Goal: Information Seeking & Learning: Learn about a topic

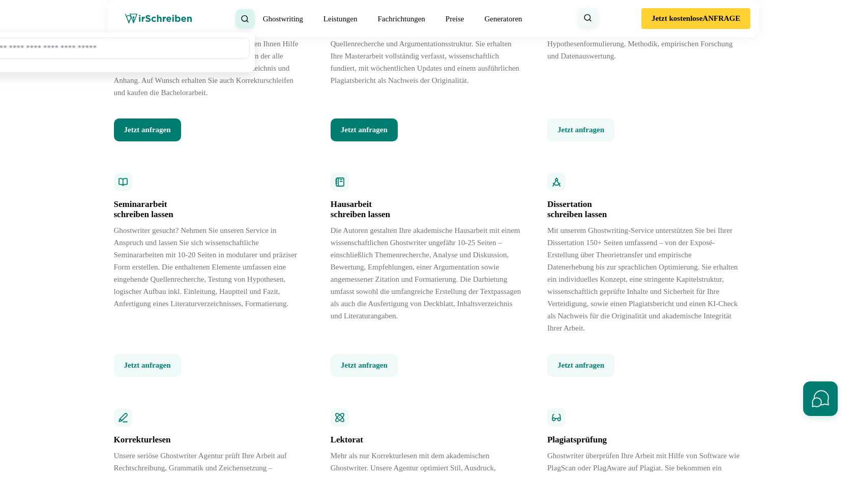
scroll to position [1460, 0]
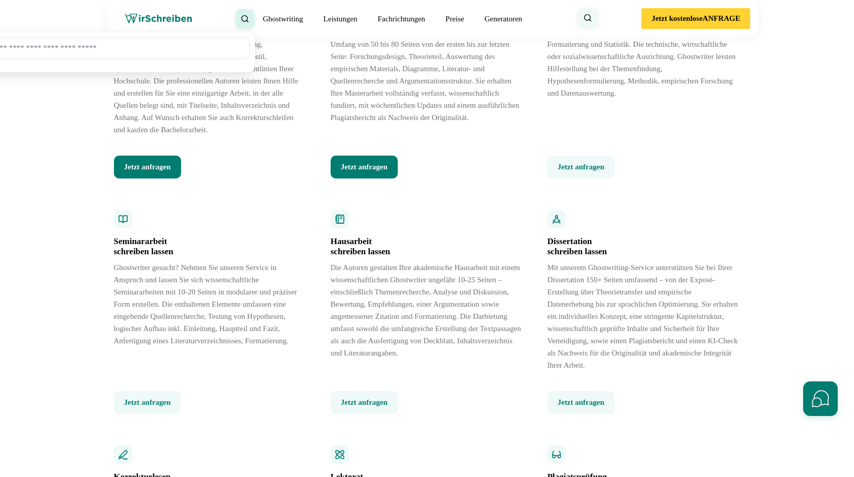
click at [362, 178] on button "Jetzt anfragen" at bounding box center [364, 167] width 67 height 23
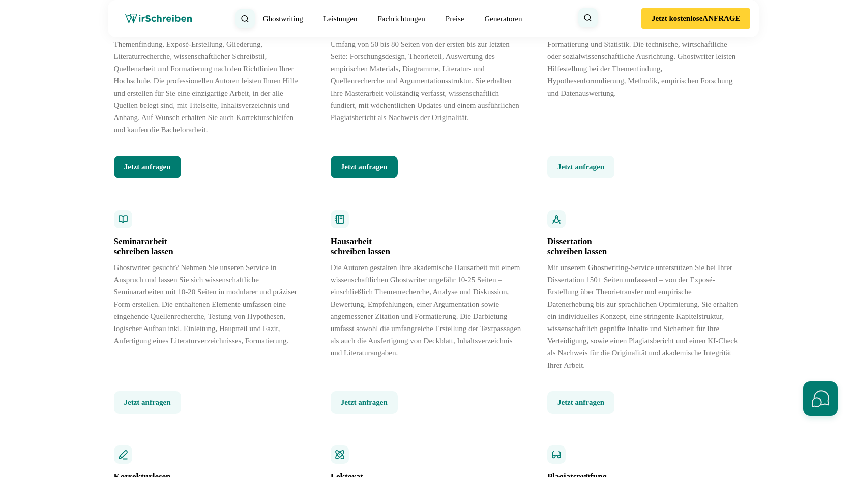
click at [0, 0] on icon at bounding box center [0, 0] width 0 height 0
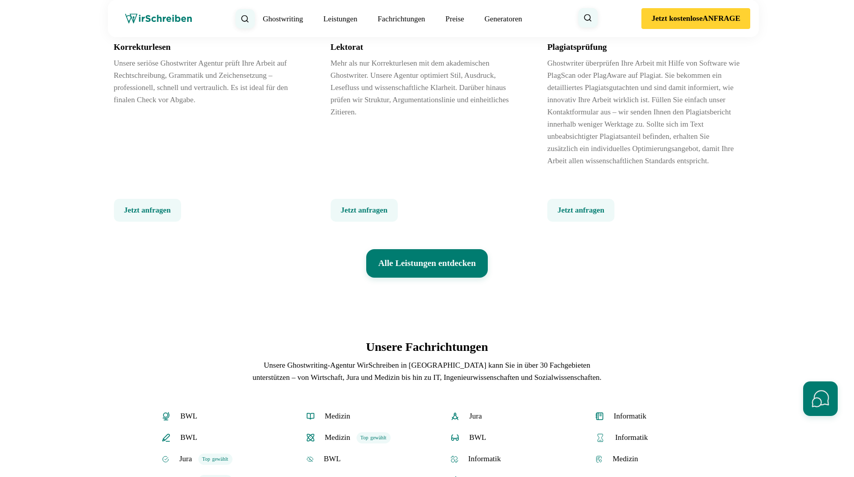
scroll to position [2107, 0]
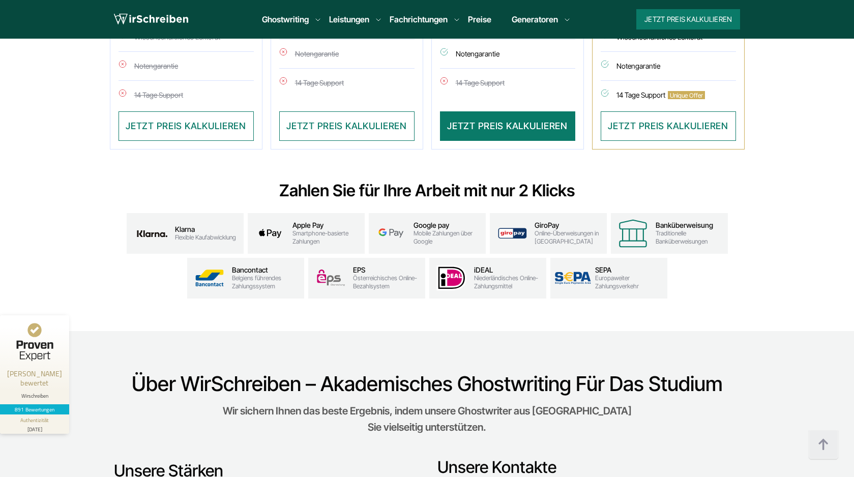
scroll to position [3205, 0]
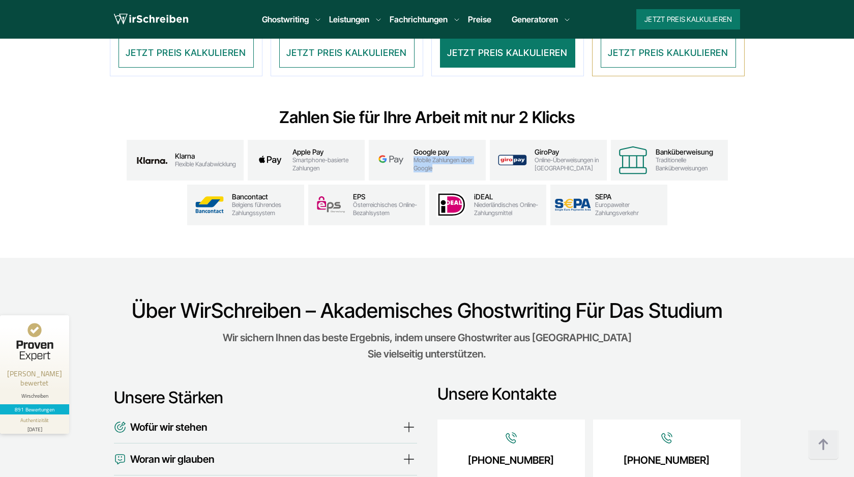
drag, startPoint x: 415, startPoint y: 142, endPoint x: 434, endPoint y: 150, distance: 20.1
click at [434, 156] on span "Mobile Zahlungen über Google" at bounding box center [447, 164] width 68 height 16
copy span "Mobile Zahlungen über Google"
click at [425, 148] on span "Google pay" at bounding box center [447, 152] width 68 height 8
drag, startPoint x: 414, startPoint y: 135, endPoint x: 433, endPoint y: 152, distance: 25.6
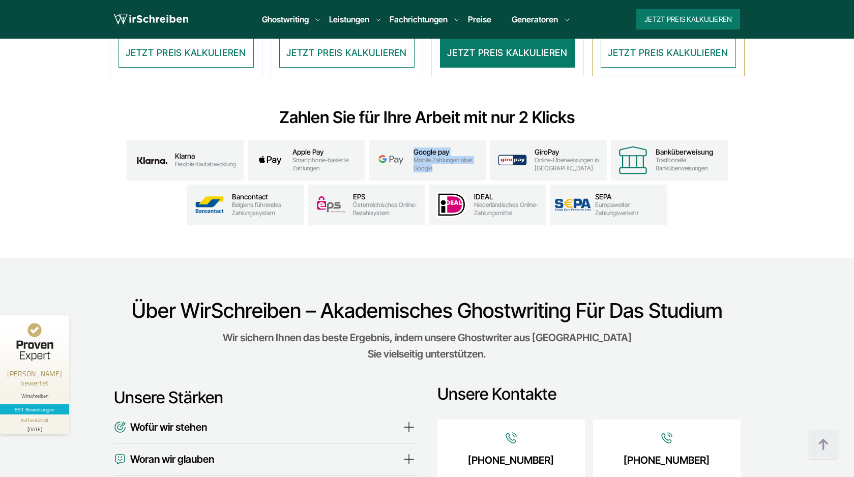
click at [433, 152] on div "Google pay Mobile Zahlungen über Google" at bounding box center [447, 160] width 68 height 24
copy div "Google pay Mobile Zahlungen über Google"
drag, startPoint x: 292, startPoint y: 134, endPoint x: 319, endPoint y: 151, distance: 31.7
click at [319, 151] on div "Apple Pay Smartphone-basierte Zahlungen" at bounding box center [326, 160] width 68 height 24
copy div "Apple Pay Smartphone-basierte Zahlungen"
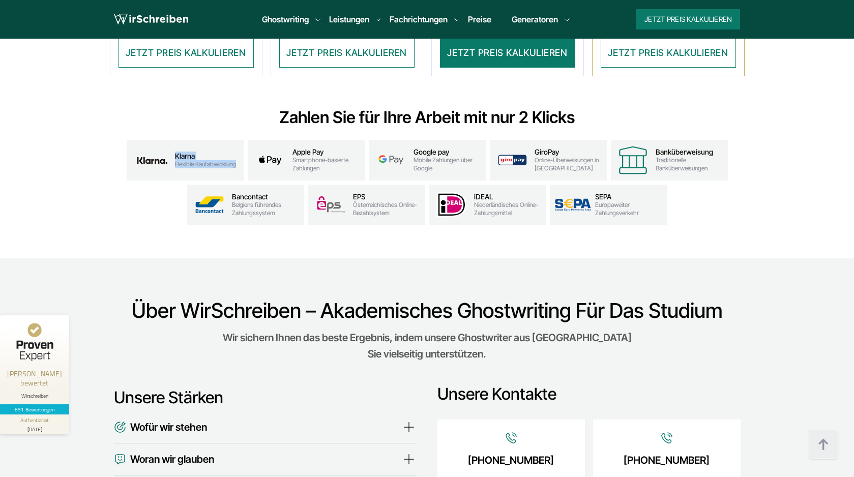
drag, startPoint x: 173, startPoint y: 138, endPoint x: 238, endPoint y: 147, distance: 66.2
click at [238, 147] on div "Klarna Flexible Kaufabwicklung" at bounding box center [185, 160] width 117 height 41
copy div "Klarna Flexible Kaufabwicklung"
drag, startPoint x: 533, startPoint y: 137, endPoint x: 568, endPoint y: 150, distance: 37.0
click at [568, 150] on div "GiroPay Online-Überweisungen in Deutschland" at bounding box center [548, 160] width 117 height 41
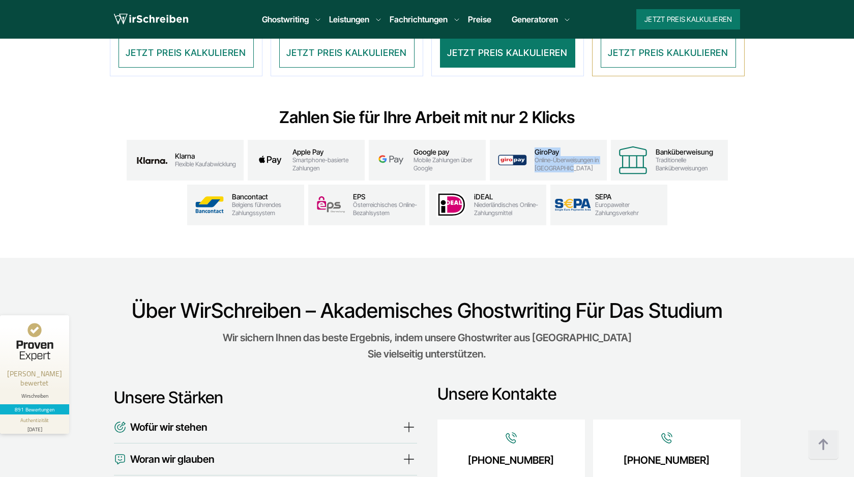
copy div "GiroPay Online-Überweisungen in Deutschland"
click at [559, 148] on span "GiroPay" at bounding box center [568, 152] width 68 height 8
drag, startPoint x: 657, startPoint y: 132, endPoint x: 711, endPoint y: 133, distance: 54.4
click at [711, 148] on span "Banküberweisung" at bounding box center [689, 152] width 68 height 8
copy span "Banküberweisung"
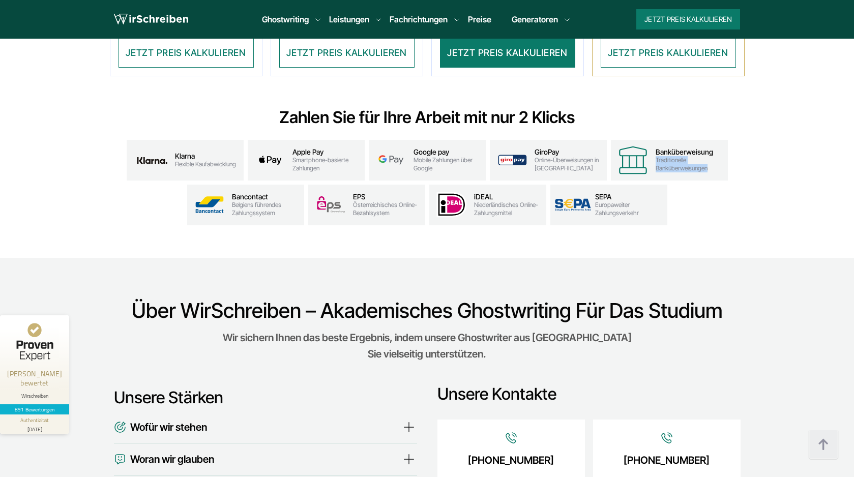
drag, startPoint x: 655, startPoint y: 141, endPoint x: 714, endPoint y: 157, distance: 60.9
click at [714, 157] on div "Banküberweisung Traditionelle Banküberweisungen" at bounding box center [669, 160] width 117 height 41
copy span "Traditionelle Banküberweisungen"
drag, startPoint x: 534, startPoint y: 144, endPoint x: 567, endPoint y: 151, distance: 33.7
click at [567, 156] on span "Online-Überweisungen in Deutschland" at bounding box center [568, 164] width 68 height 16
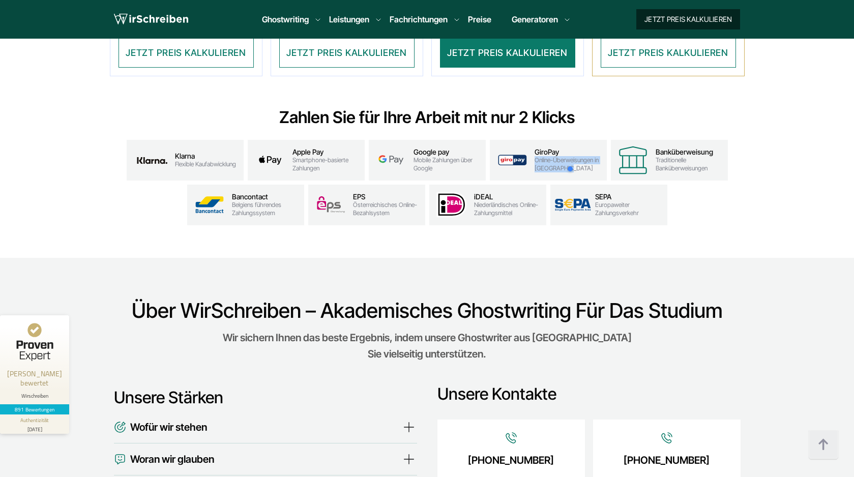
copy span "Online-Überweisungen in Deutschland"
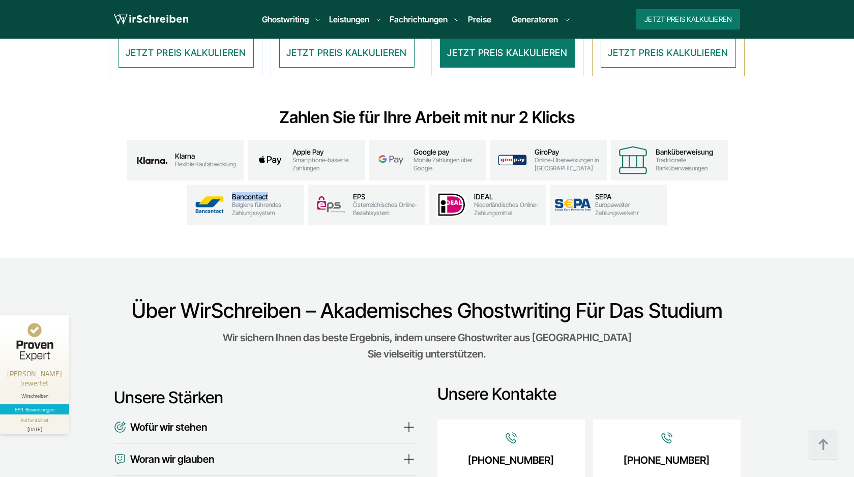
drag, startPoint x: 232, startPoint y: 180, endPoint x: 276, endPoint y: 180, distance: 43.2
click at [276, 193] on span "Bancontact" at bounding box center [266, 197] width 68 height 8
copy span "Bancontact"
drag, startPoint x: 231, startPoint y: 187, endPoint x: 279, endPoint y: 194, distance: 48.4
click at [279, 201] on span "Belgiens führendes Zahlungssystem" at bounding box center [266, 209] width 68 height 16
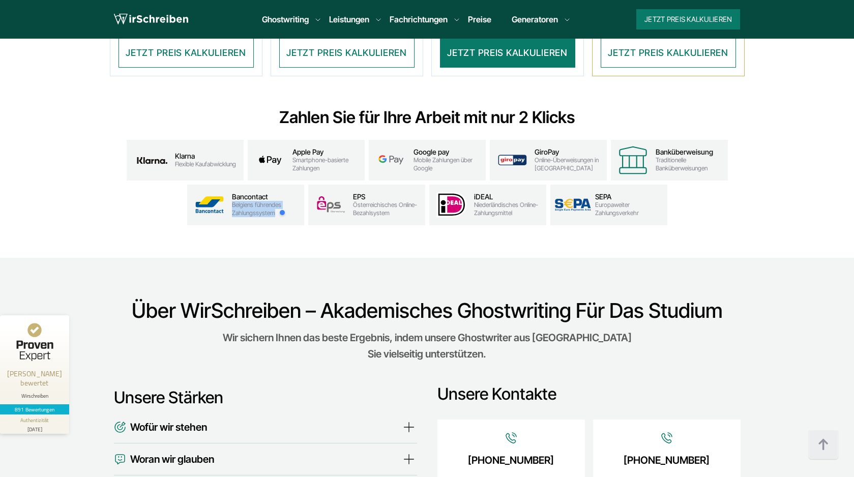
copy span "Belgiens führendes Zahlungssystem"
drag, startPoint x: 352, startPoint y: 180, endPoint x: 406, endPoint y: 180, distance: 53.4
click at [406, 193] on span "EPS" at bounding box center [387, 197] width 68 height 8
drag, startPoint x: 351, startPoint y: 188, endPoint x: 407, endPoint y: 195, distance: 56.5
click at [407, 195] on div "EPS Österreichisches Online-Bezahlsystem" at bounding box center [366, 205] width 117 height 41
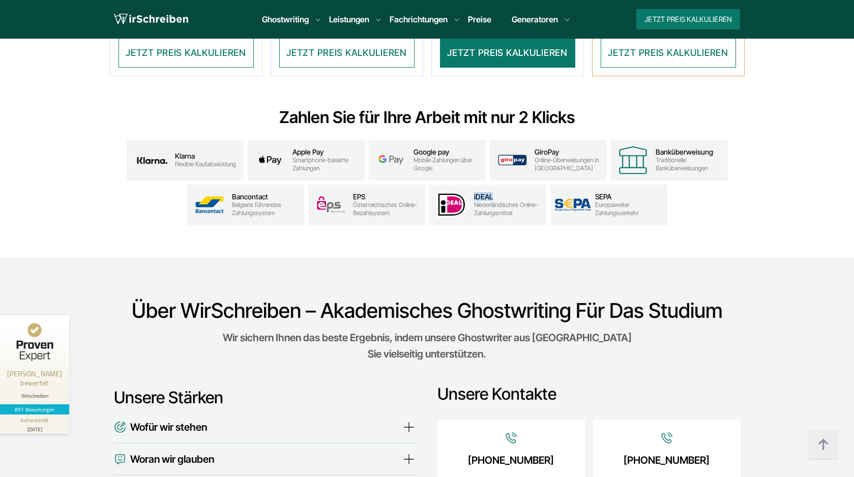
drag, startPoint x: 492, startPoint y: 180, endPoint x: 472, endPoint y: 176, distance: 19.6
click at [472, 185] on div "iDEAL Niederländisches Online-Zahlungsmittel" at bounding box center [487, 205] width 117 height 41
drag, startPoint x: 514, startPoint y: 195, endPoint x: 472, endPoint y: 190, distance: 42.5
click at [472, 190] on div "iDEAL Niederländisches Online-Zahlungsmittel" at bounding box center [487, 205] width 117 height 41
drag, startPoint x: 614, startPoint y: 181, endPoint x: 595, endPoint y: 180, distance: 18.4
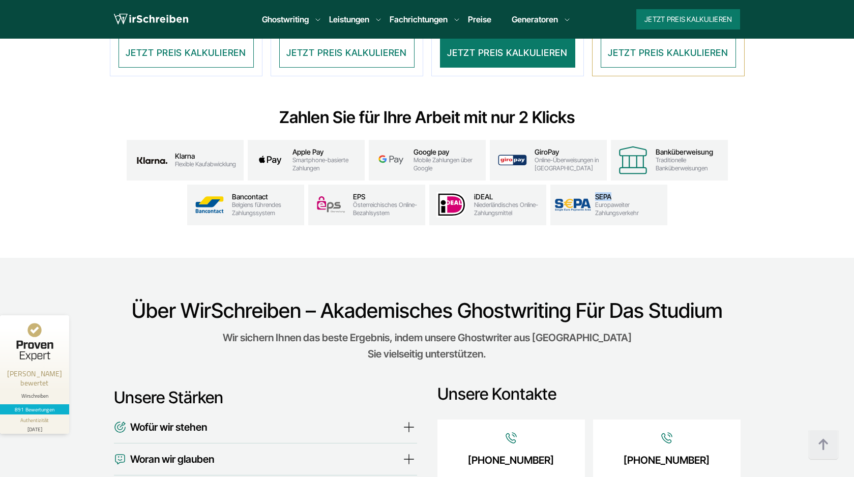
click at [595, 193] on span "SEPA" at bounding box center [629, 197] width 68 height 8
drag, startPoint x: 654, startPoint y: 199, endPoint x: 593, endPoint y: 189, distance: 61.9
click at [593, 189] on div "SEPA Europaweiter Zahlungsverkehr" at bounding box center [608, 205] width 117 height 41
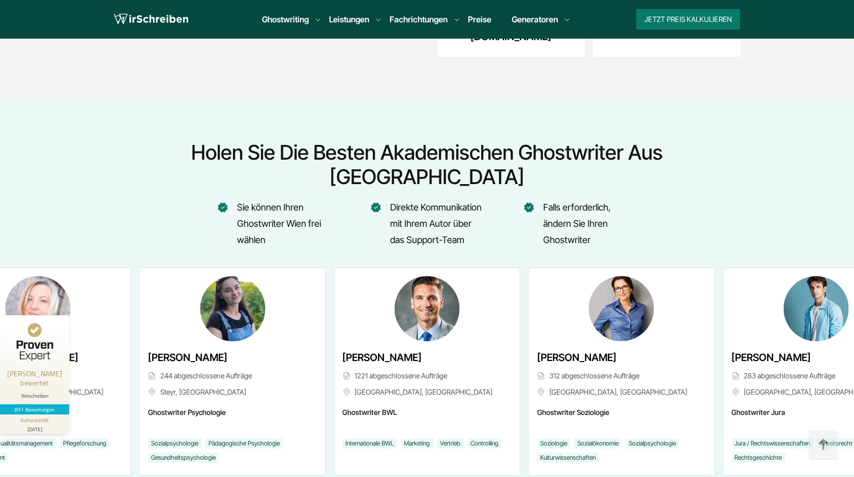
scroll to position [3754, 0]
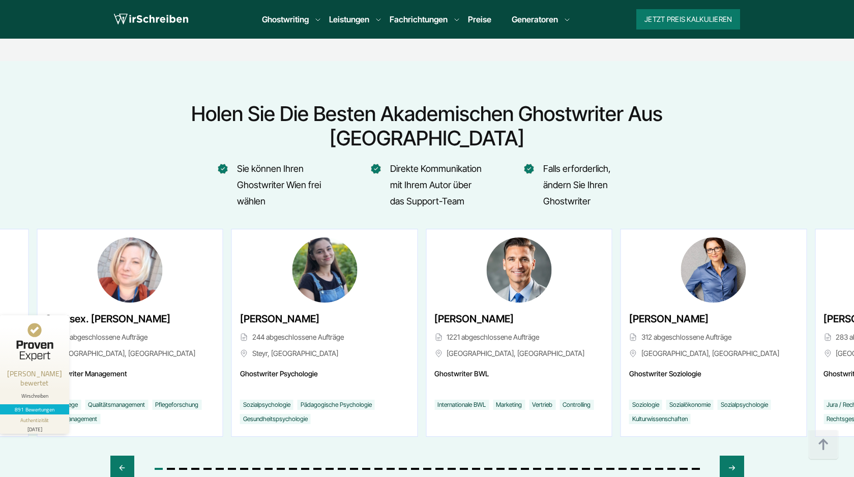
click at [242, 275] on div "Lara Meinhardt 244 abgeschlossene Aufträge Steyr, Österreich" at bounding box center [324, 332] width 185 height 207
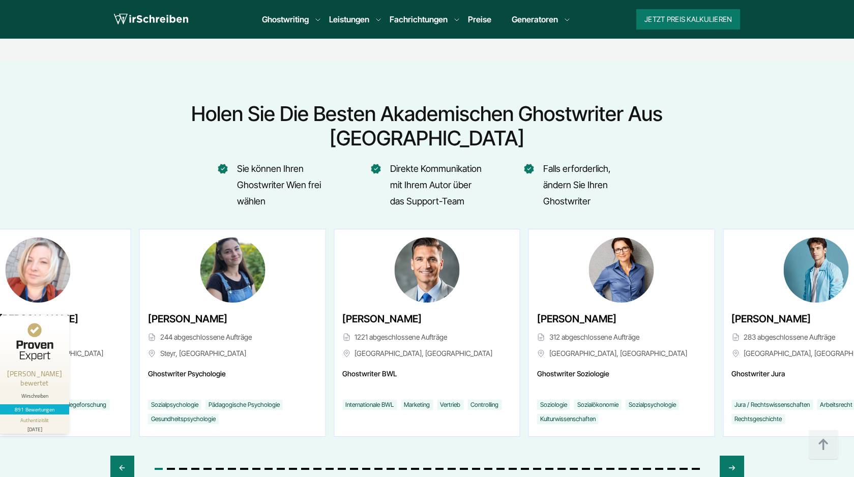
click at [606, 161] on li "Falls erforderlich, ändern Sie Ihren Ghostwriter" at bounding box center [580, 185] width 112 height 49
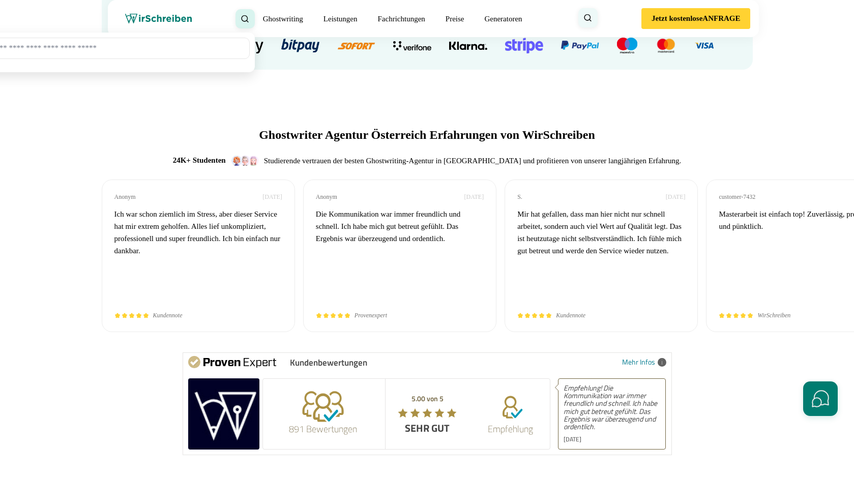
scroll to position [3349, 0]
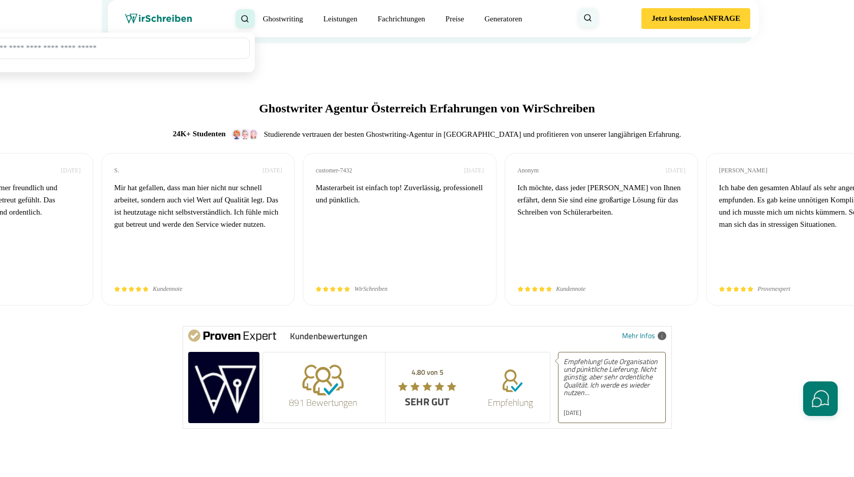
click at [460, 24] on img at bounding box center [458, 19] width 28 height 10
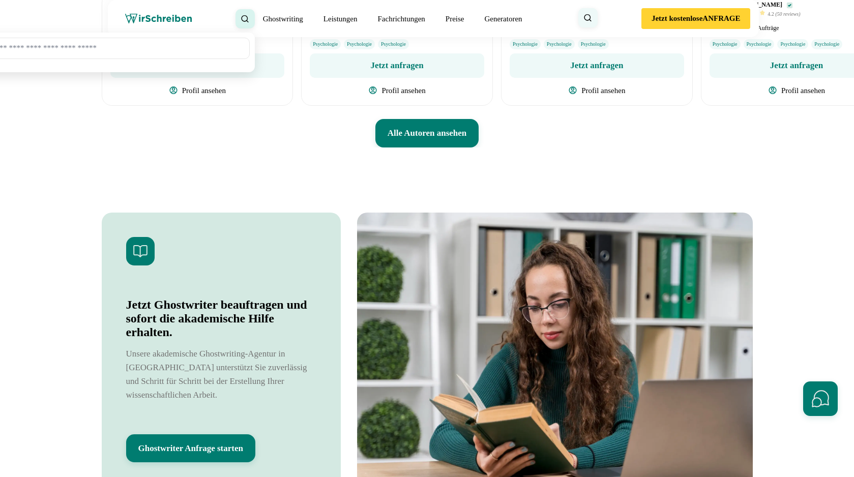
scroll to position [3913, 0]
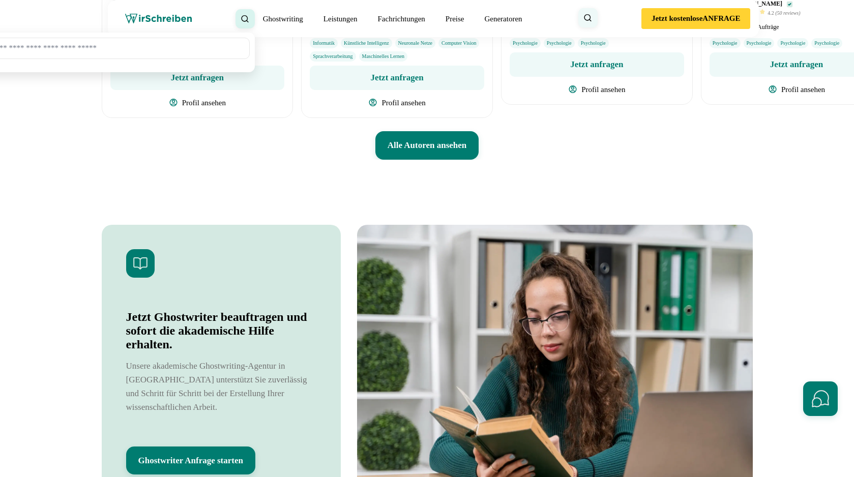
click at [433, 109] on button "Profil ansehen" at bounding box center [397, 102] width 174 height 13
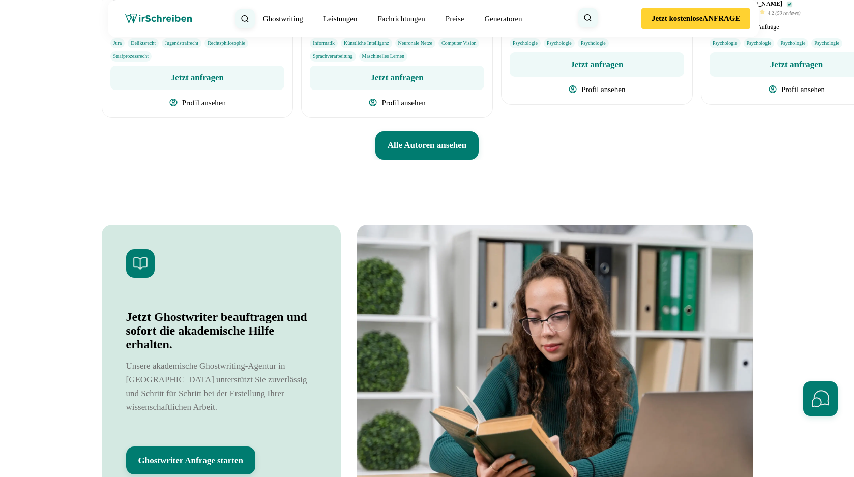
click at [0, 0] on label "Telefonnummer" at bounding box center [0, 0] width 0 height 0
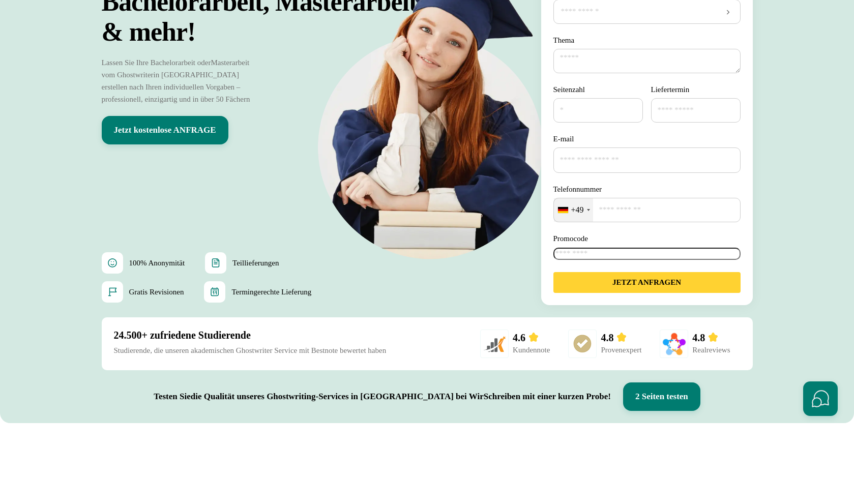
scroll to position [155, 0]
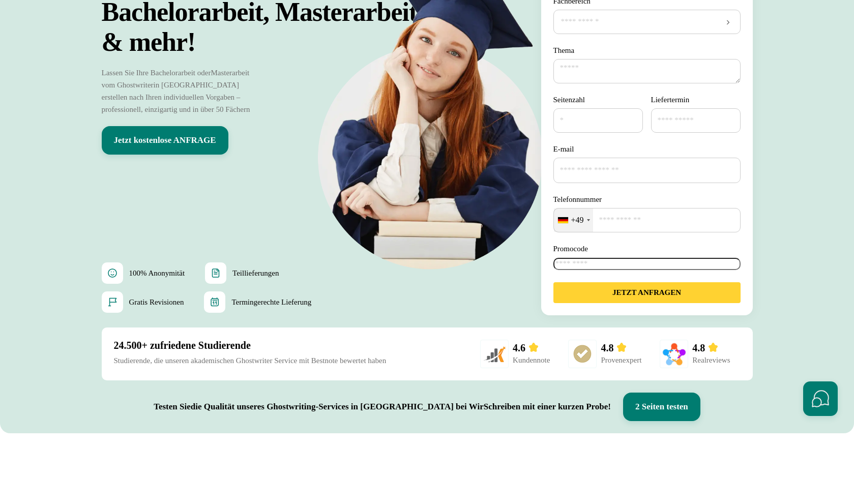
click at [0, 0] on icon at bounding box center [0, 0] width 0 height 0
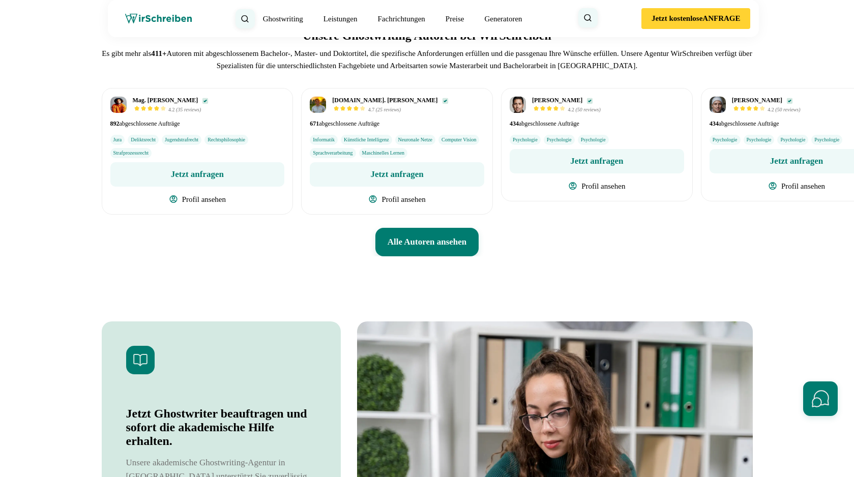
scroll to position [3799, 0]
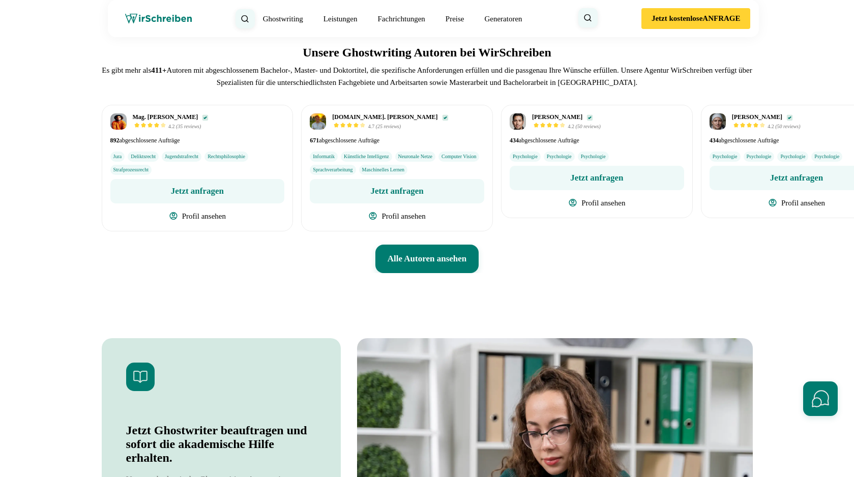
click at [119, 231] on div "Mag. [PERSON_NAME] 4.2 (35 reviews) 892 abgeschlossene Aufträge Jura Deliktsrec…" at bounding box center [198, 168] width 192 height 127
